Goal: Information Seeking & Learning: Learn about a topic

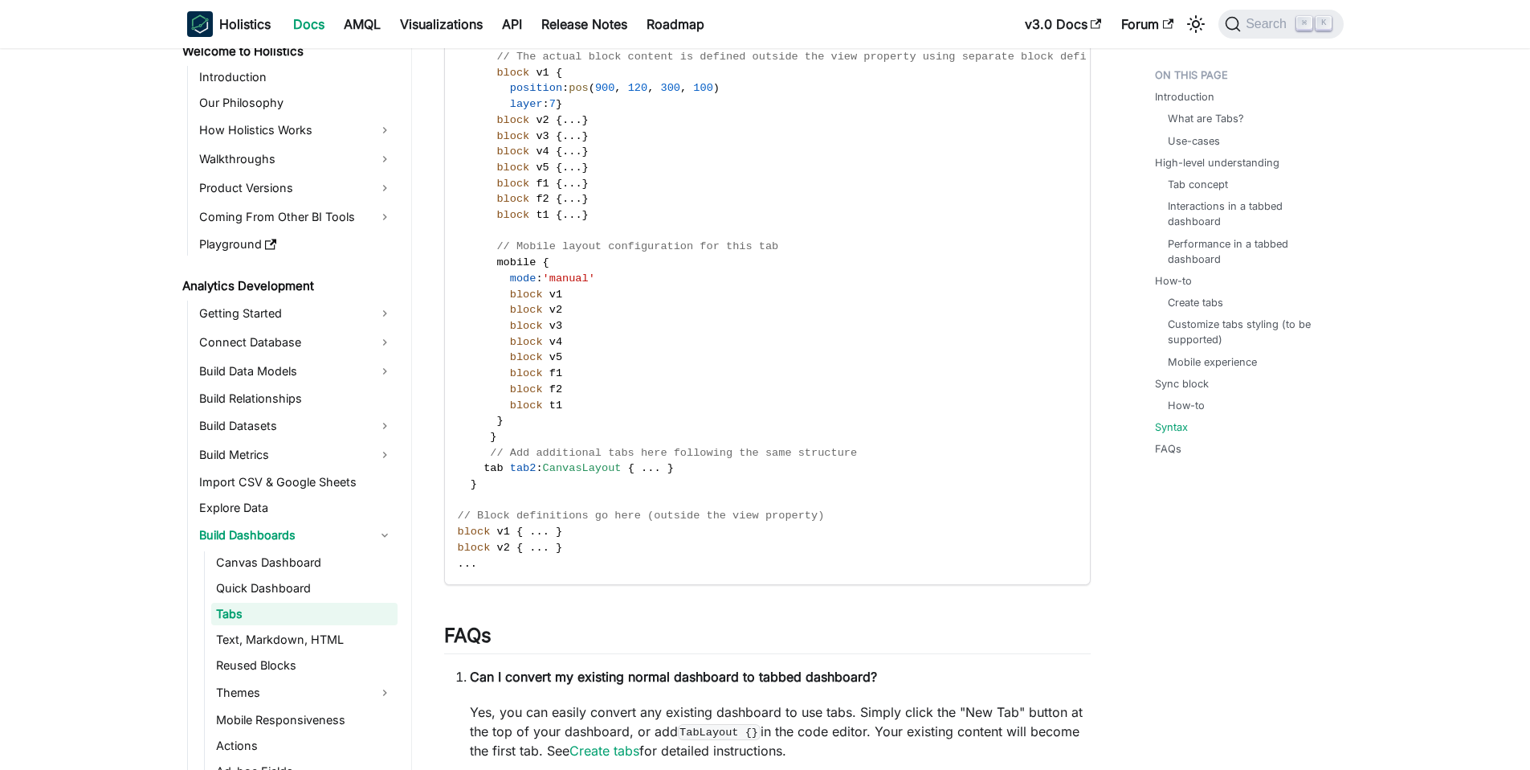
scroll to position [4353, 0]
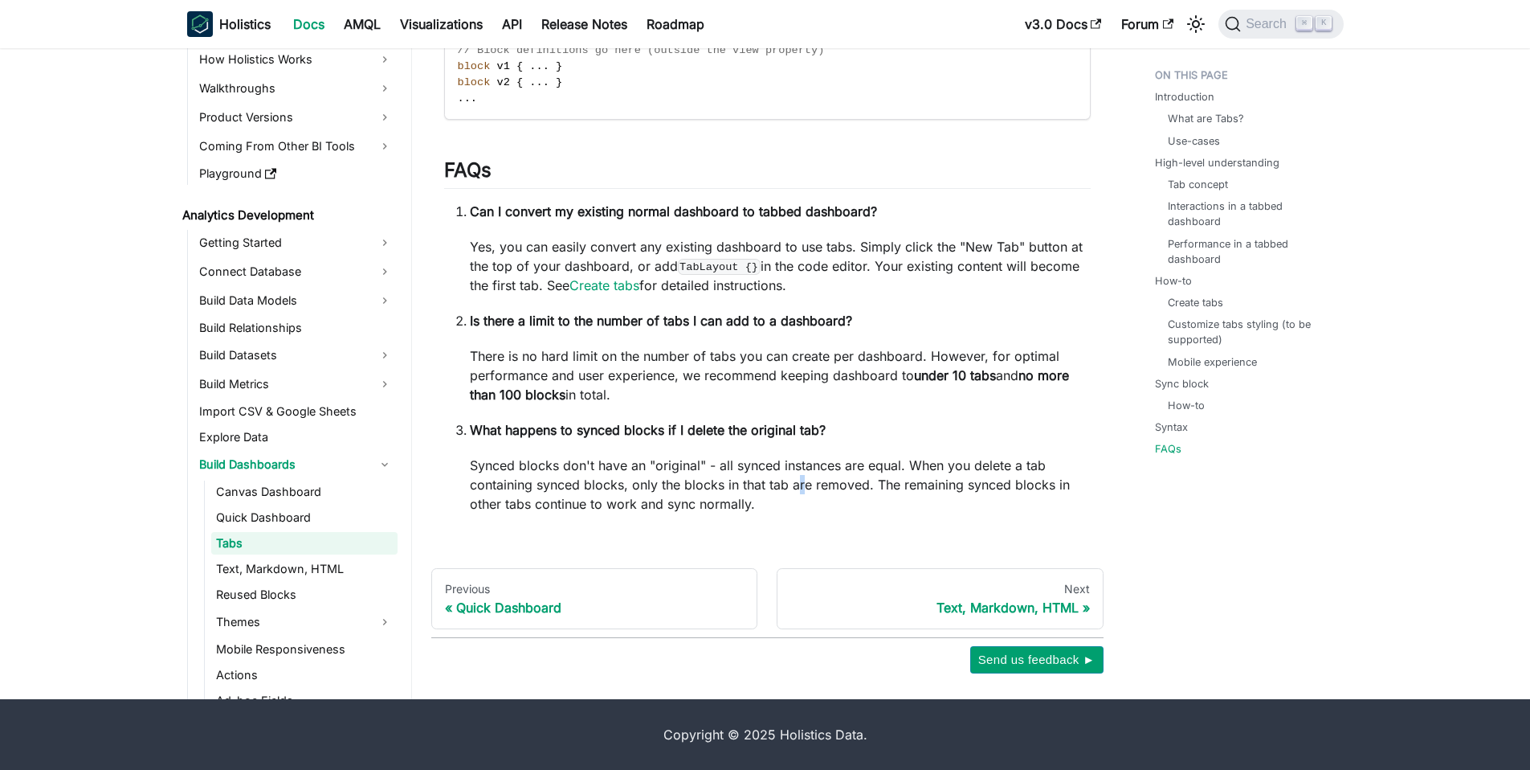
drag, startPoint x: 807, startPoint y: 479, endPoint x: 794, endPoint y: 480, distance: 12.9
click at [797, 480] on p "Synced blocks don't have an "original" - all synced instances are equal. When y…" at bounding box center [780, 484] width 621 height 58
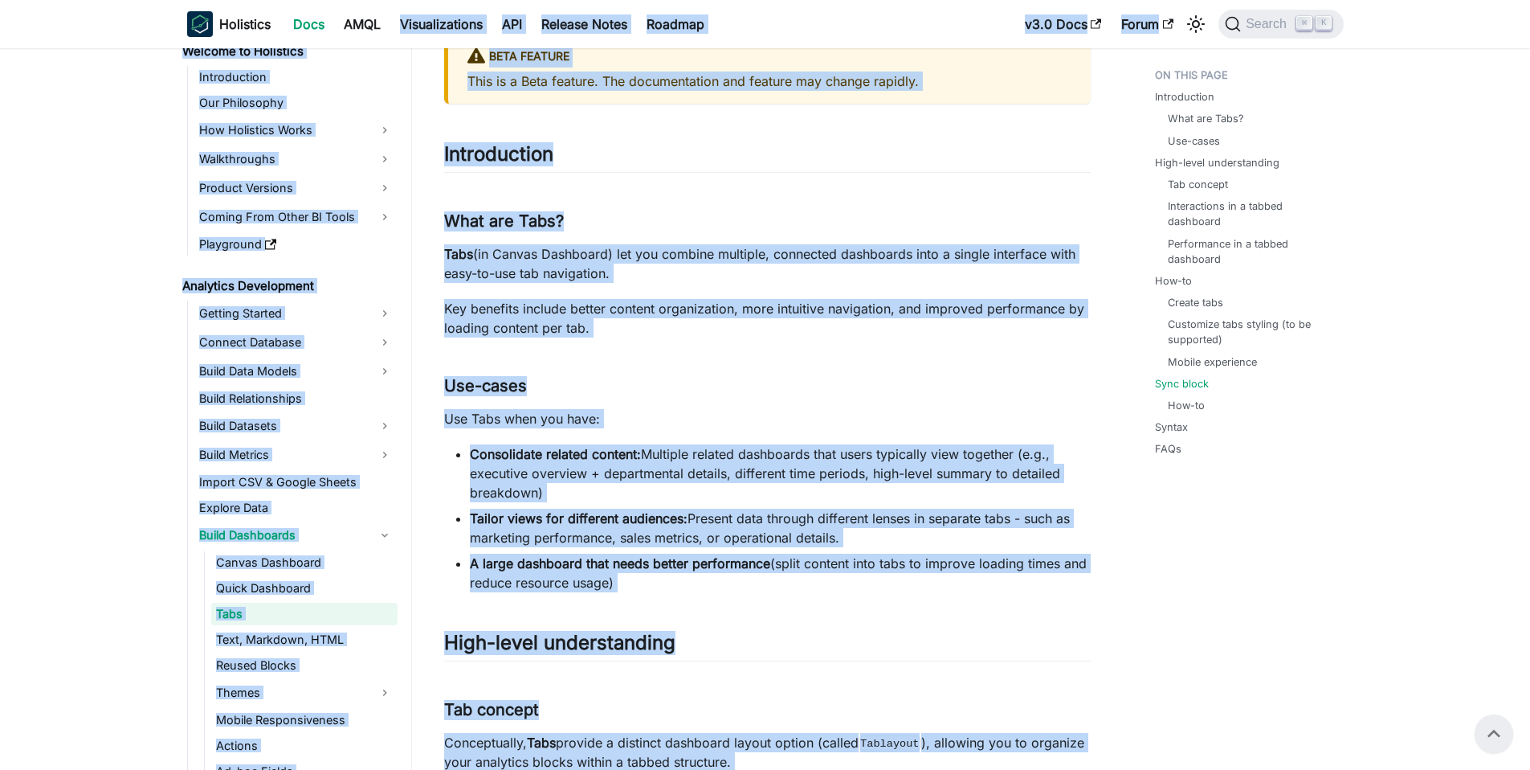
scroll to position [0, 0]
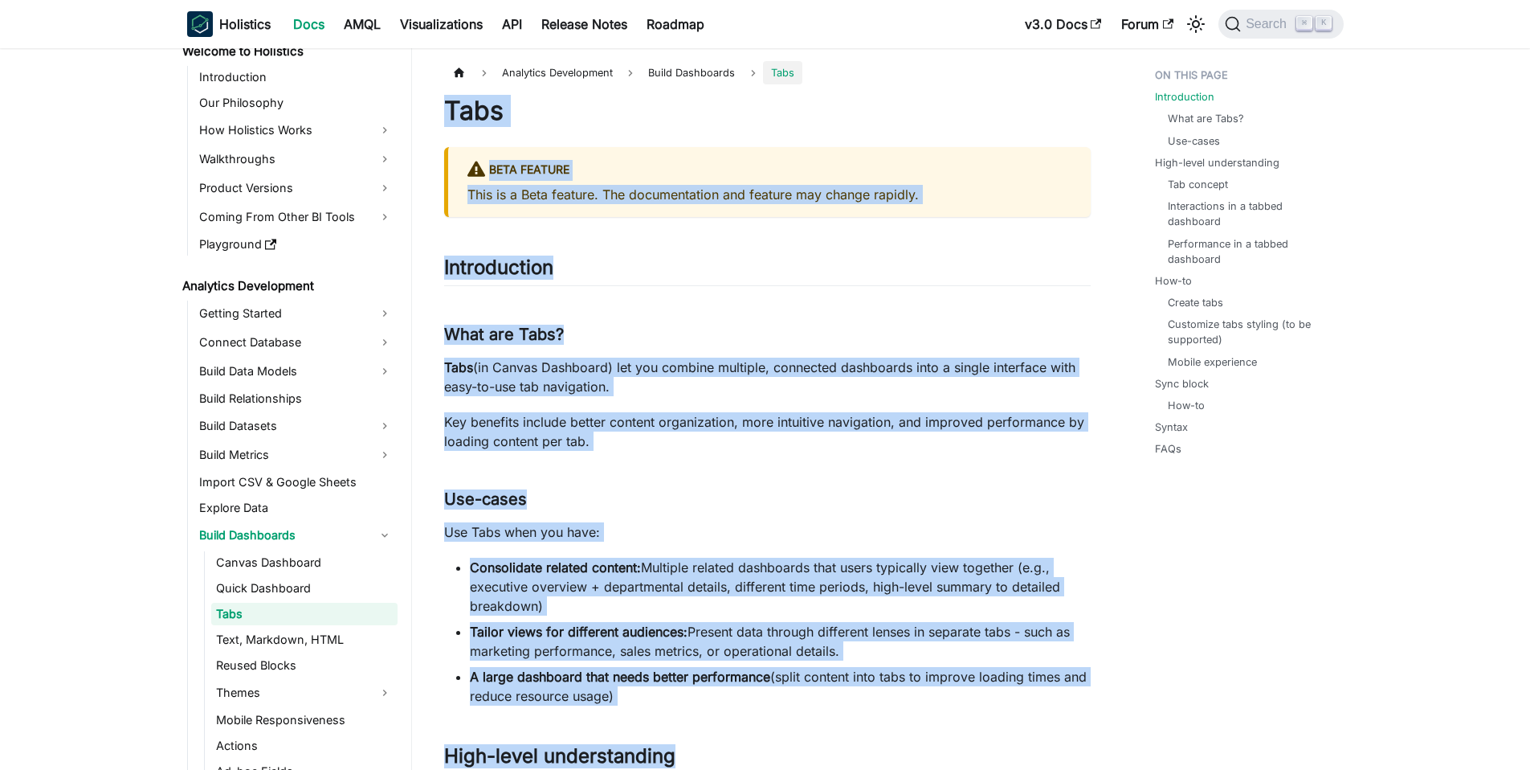
drag, startPoint x: 779, startPoint y: 511, endPoint x: 435, endPoint y: 108, distance: 529.9
copy div "Tabs BETA FEATURE This is a Beta feature. The documentation and feature may cha…"
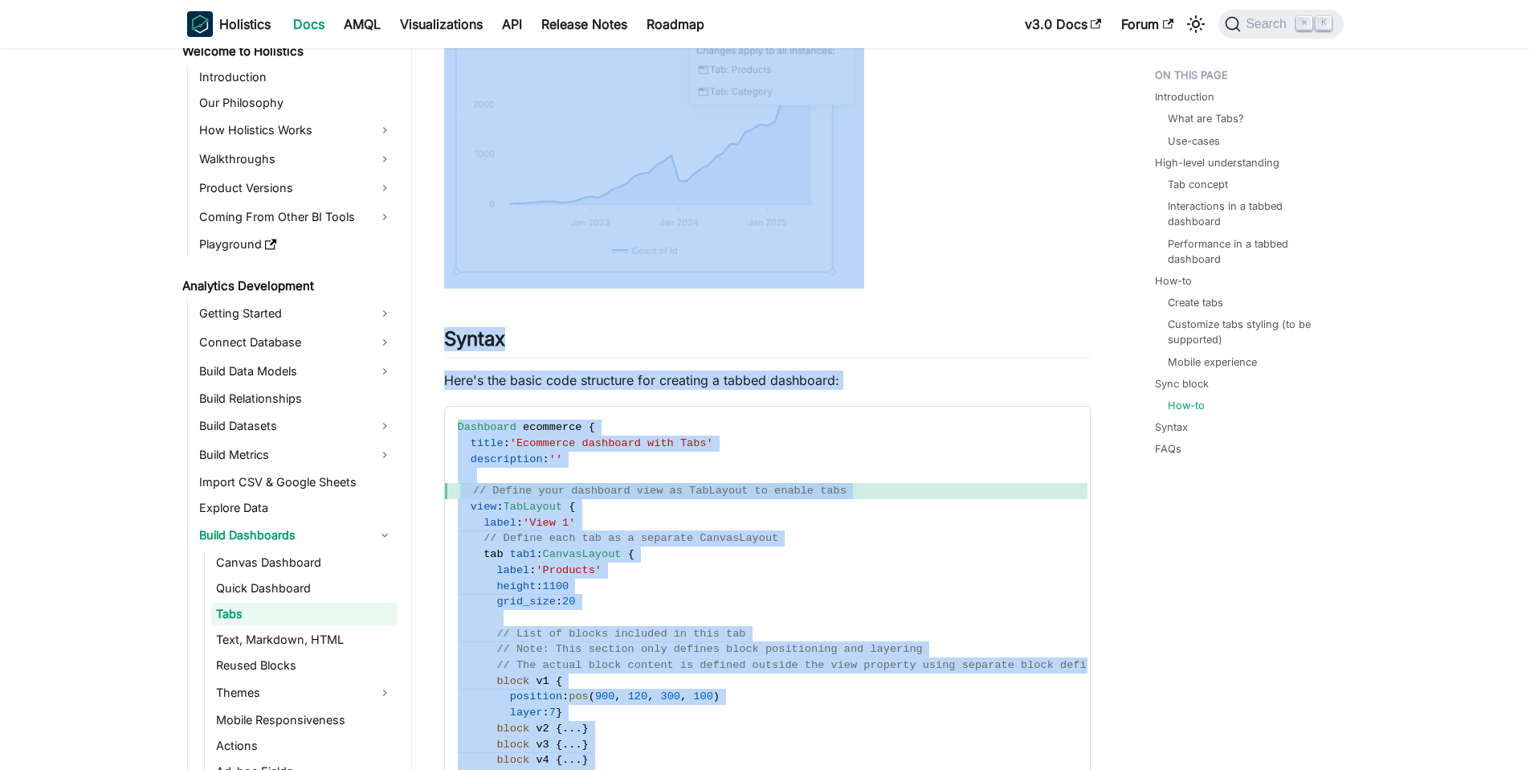
scroll to position [24, 0]
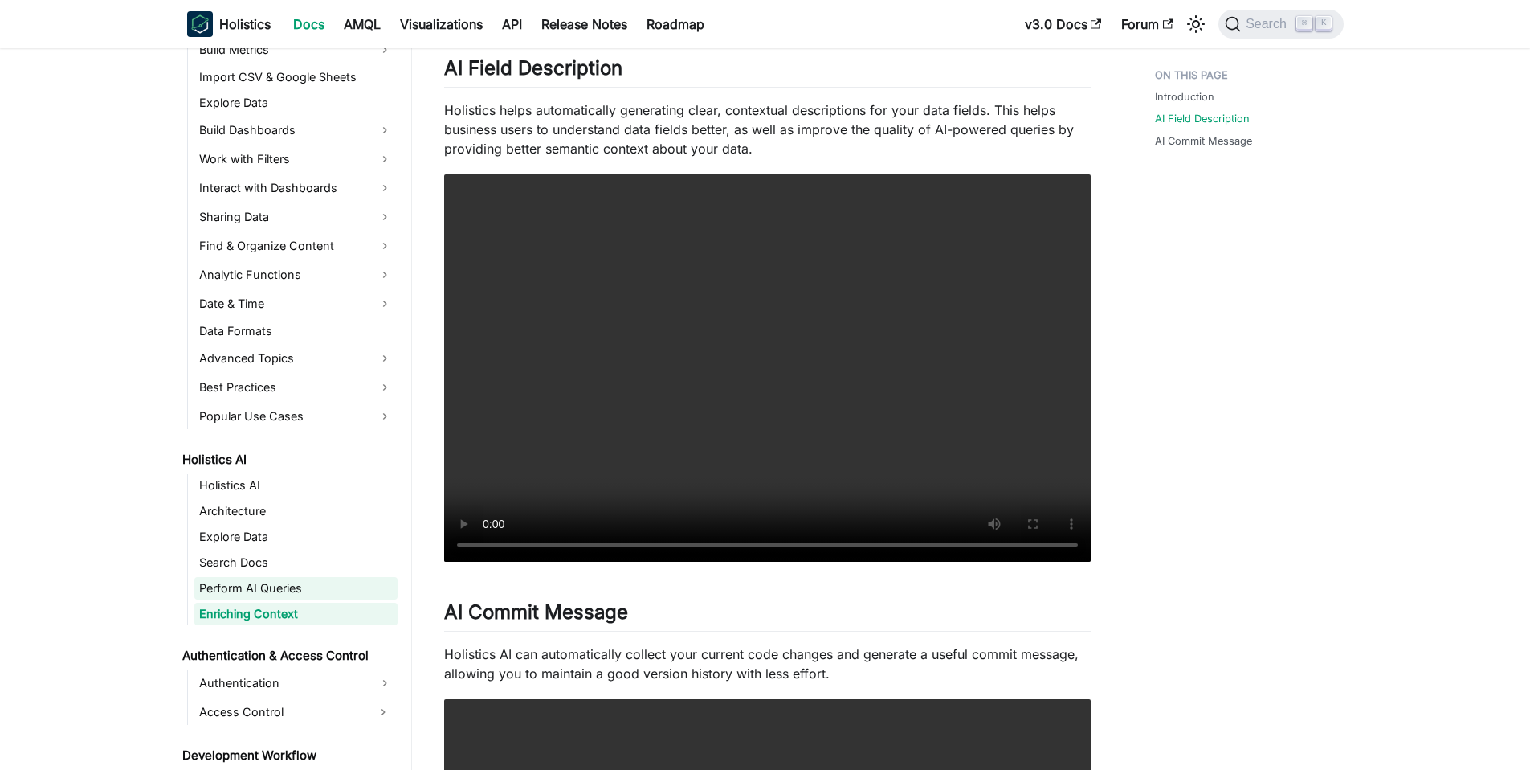
click at [341, 589] on link "Perform AI Queries" at bounding box center [295, 588] width 203 height 22
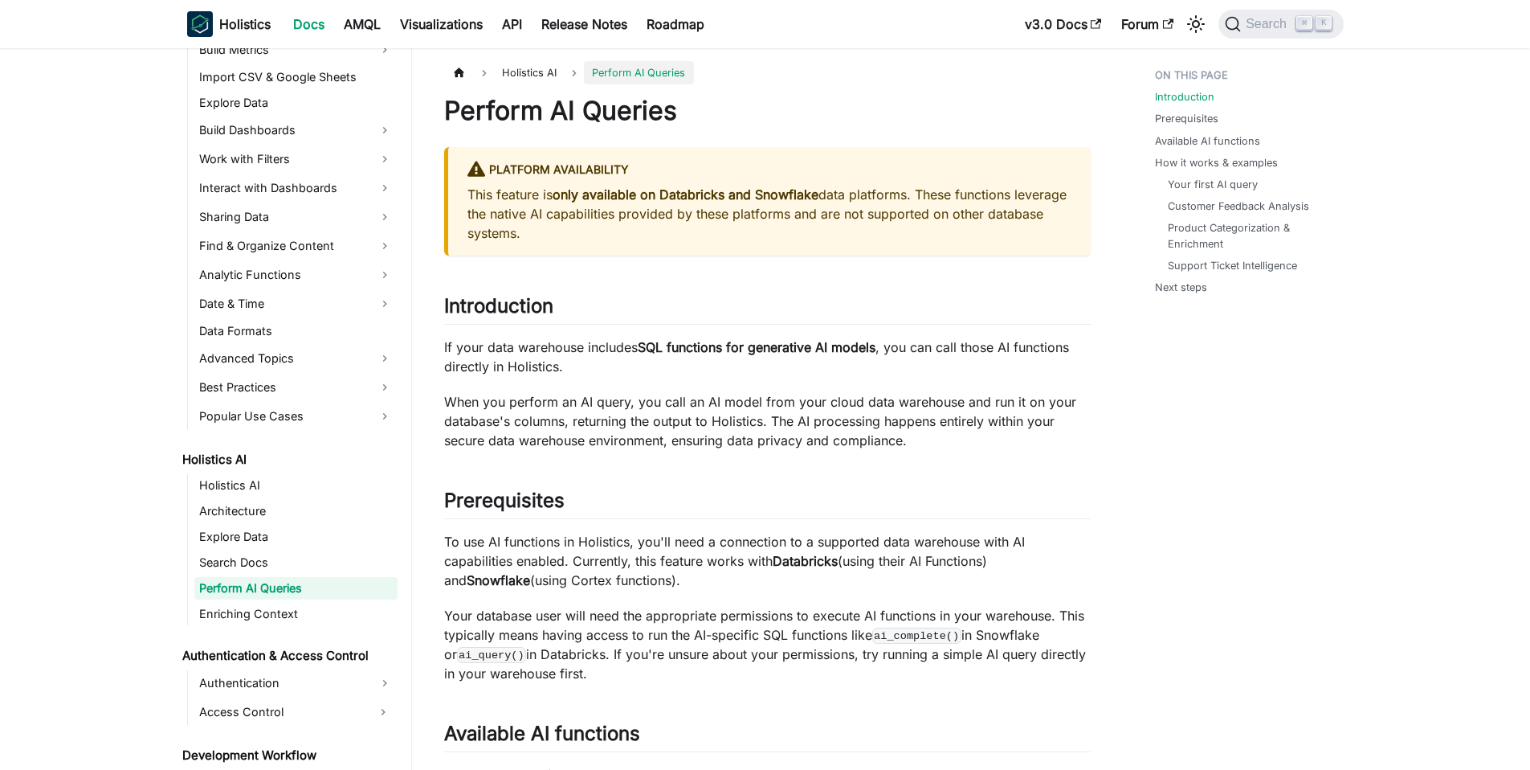
click at [270, 590] on link "Perform AI Queries" at bounding box center [295, 588] width 203 height 22
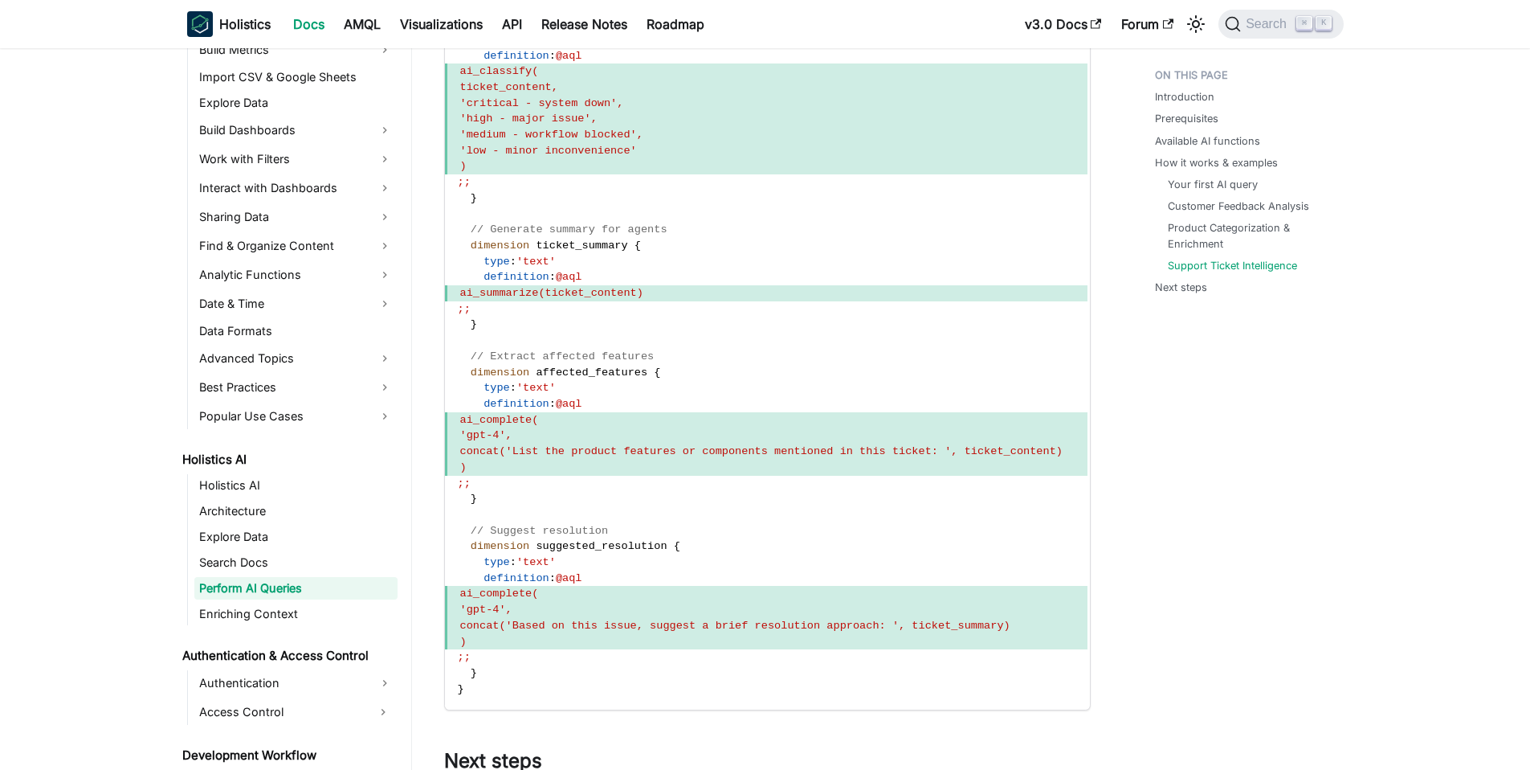
scroll to position [4669, 0]
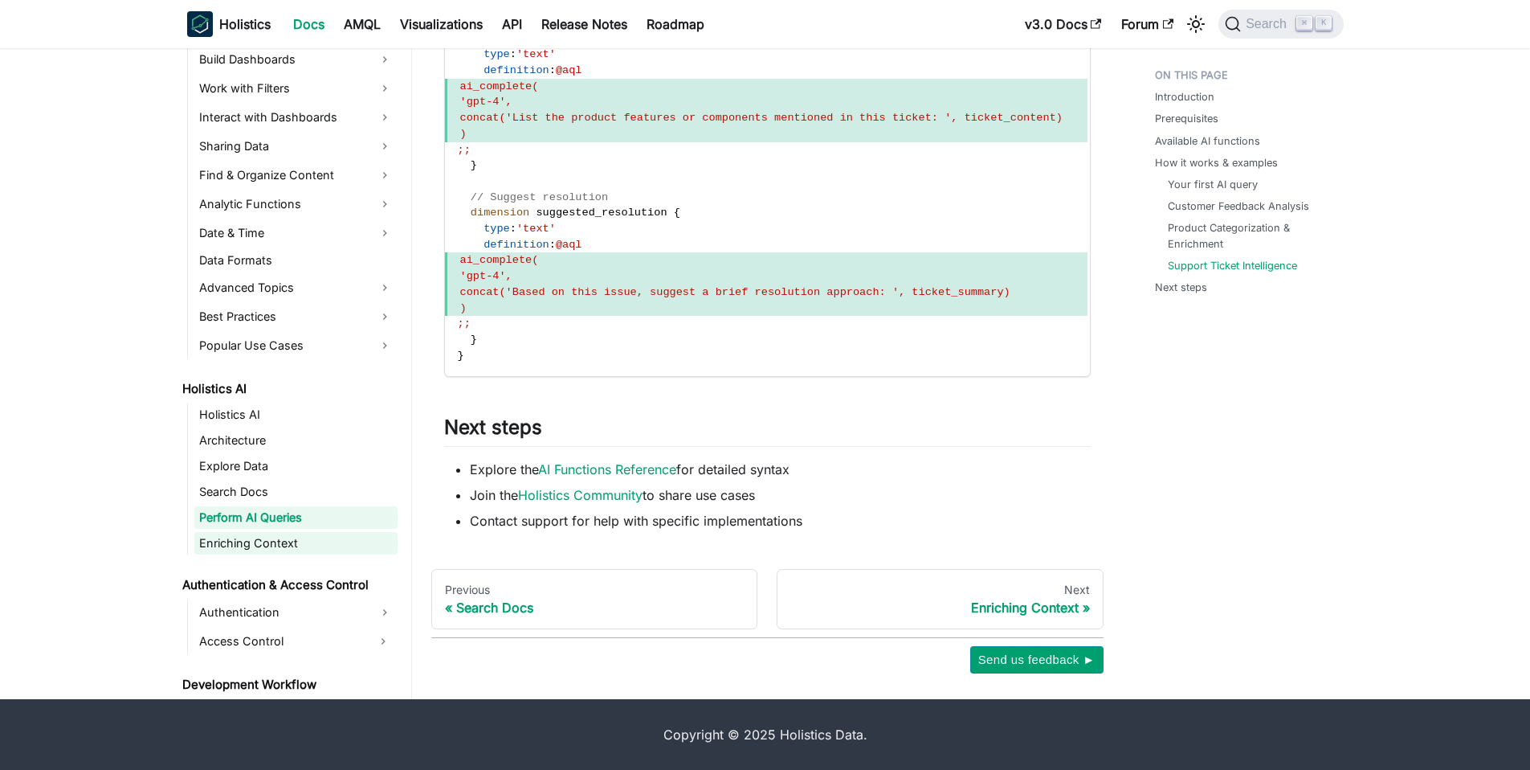
click at [330, 546] on link "Enriching Context" at bounding box center [295, 543] width 203 height 22
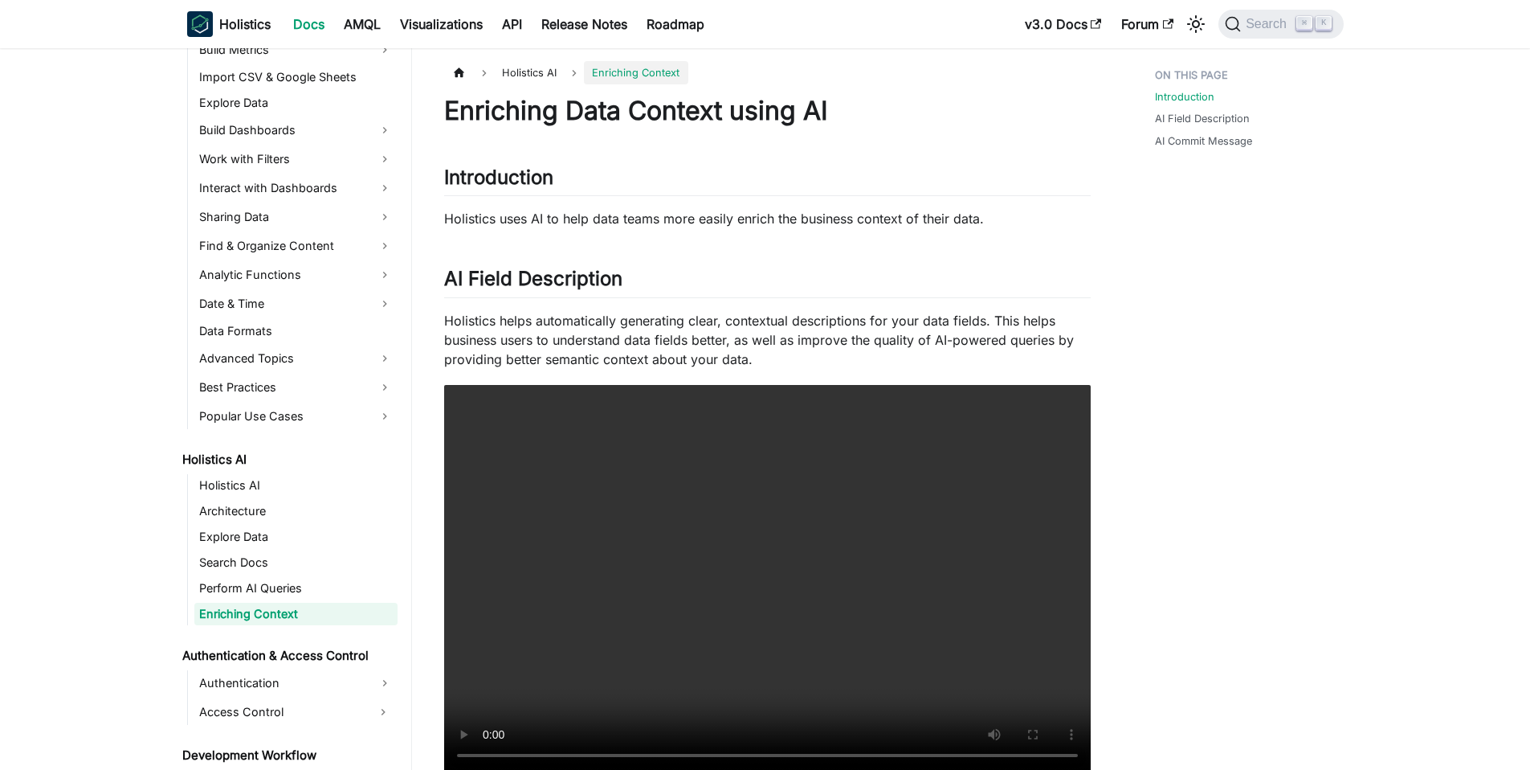
click at [546, 237] on div "Enriching Data Context using AI Introduction ​ Holistics uses AI to help data t…" at bounding box center [767, 696] width 647 height 1202
